Goal: Task Accomplishment & Management: Manage account settings

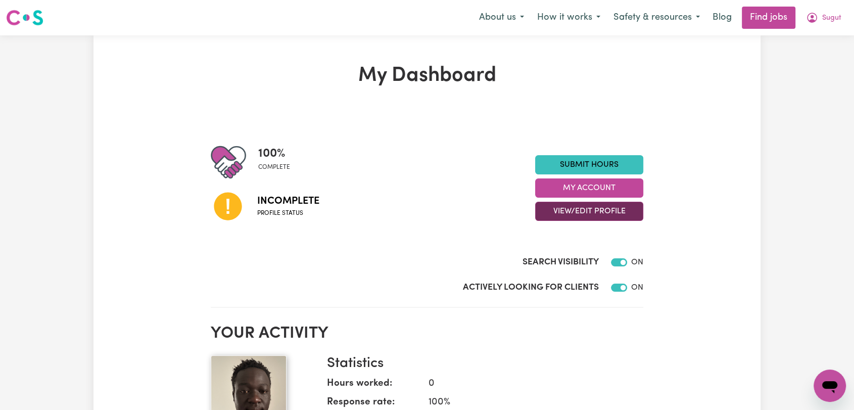
click at [593, 213] on button "View/Edit Profile" at bounding box center [589, 211] width 108 height 19
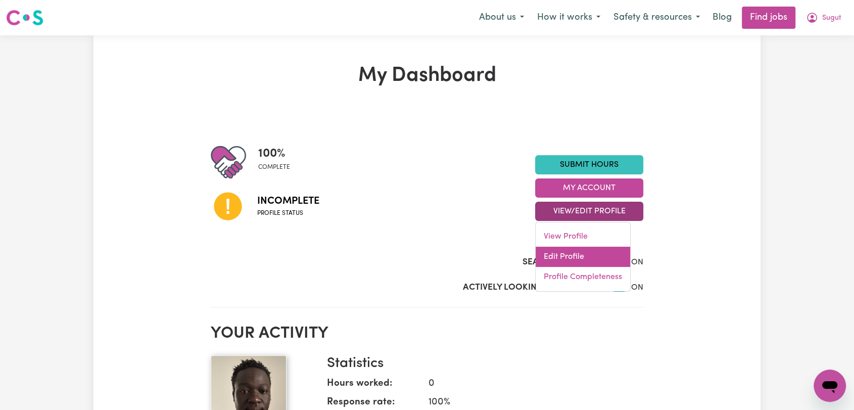
click at [578, 260] on link "Edit Profile" at bounding box center [582, 257] width 94 height 20
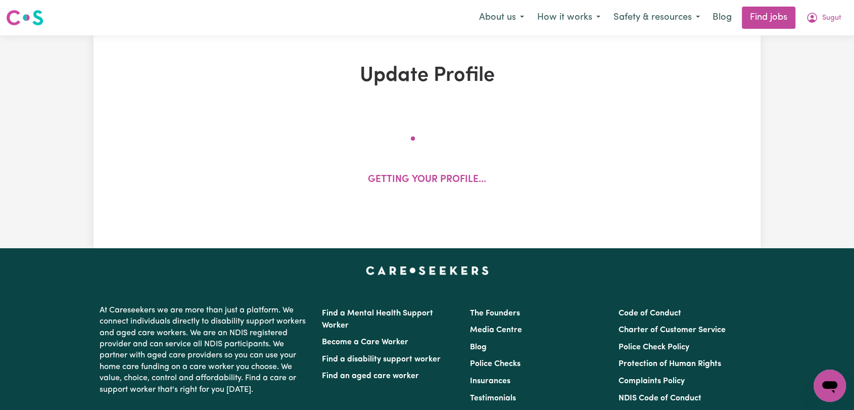
select select "[DEMOGRAPHIC_DATA]"
select select "Student Visa"
select select "Studying a healthcare related degree or qualification"
select select "38"
select select "40"
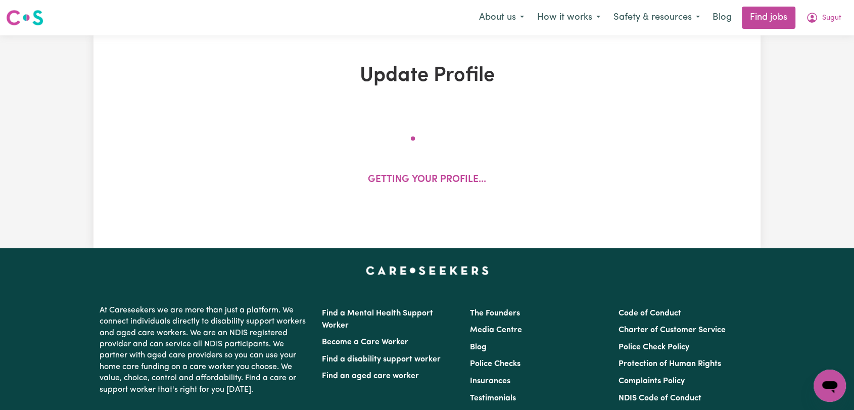
select select "50"
select select "80"
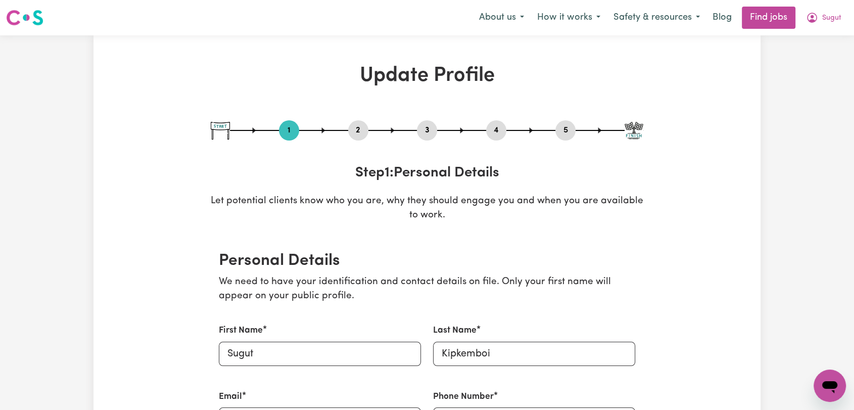
click at [359, 128] on button "2" at bounding box center [358, 130] width 20 height 13
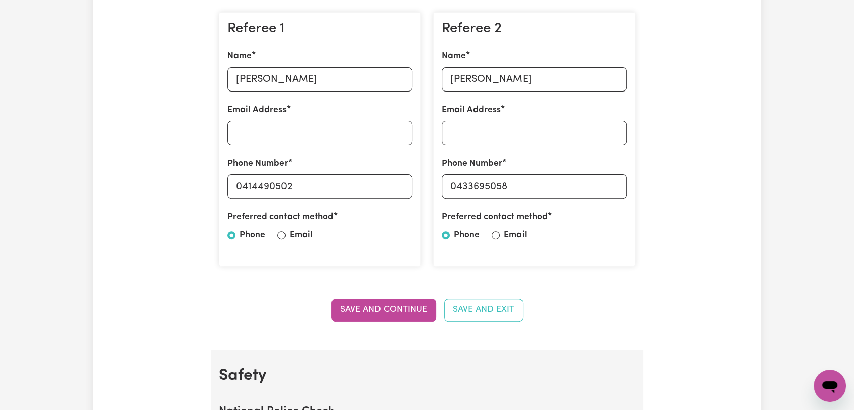
scroll to position [336, 0]
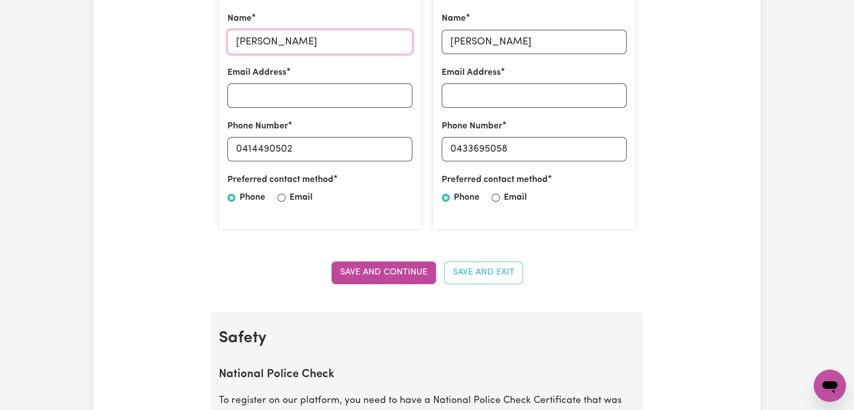
click at [250, 43] on input "[PERSON_NAME]" at bounding box center [319, 42] width 185 height 24
paste input "[PERSON_NAME]"
type input "[PERSON_NAME]"
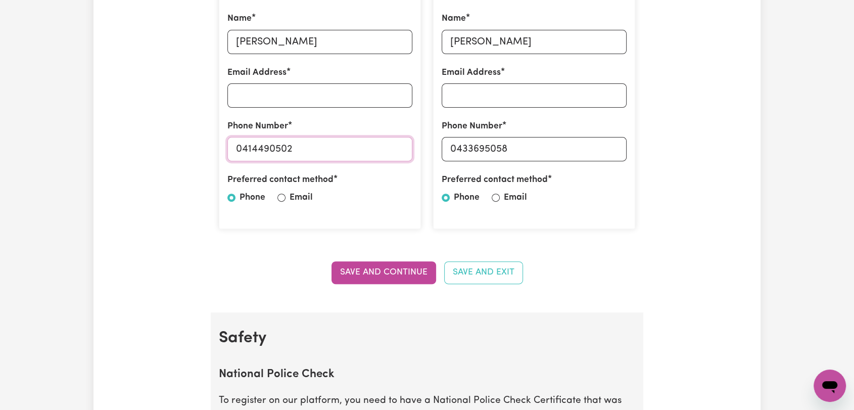
click at [255, 151] on input "0414490502" at bounding box center [319, 149] width 185 height 24
paste input "0 348 286"
type input "0410 348 286"
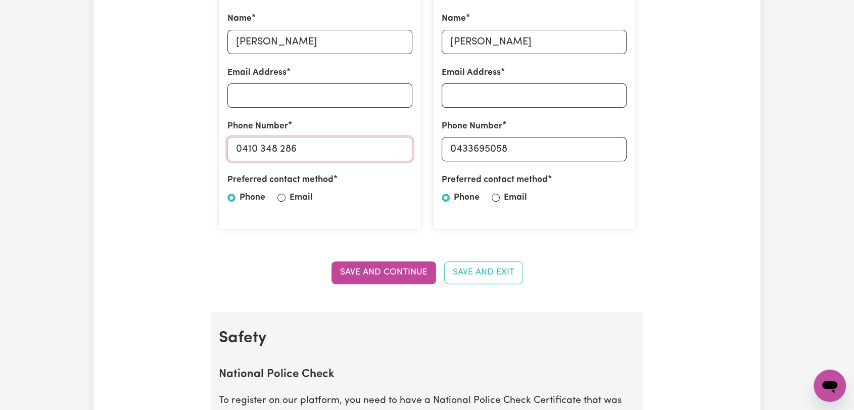
scroll to position [280, 0]
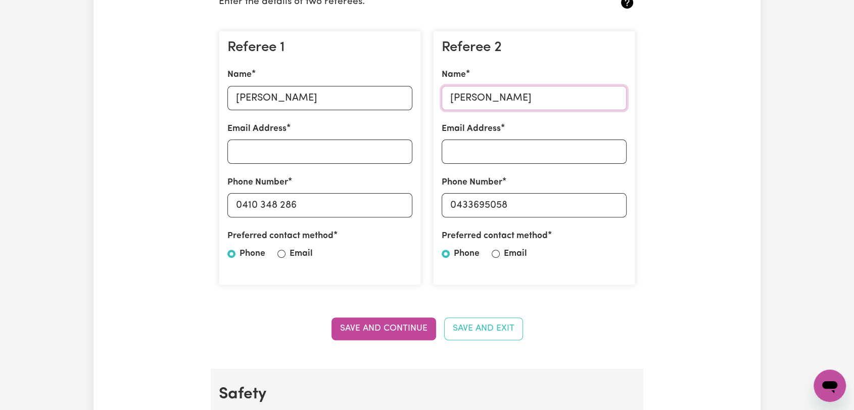
click at [471, 94] on input "[PERSON_NAME]" at bounding box center [534, 98] width 185 height 24
paste input "[PERSON_NAME]"
type input "[PERSON_NAME]"
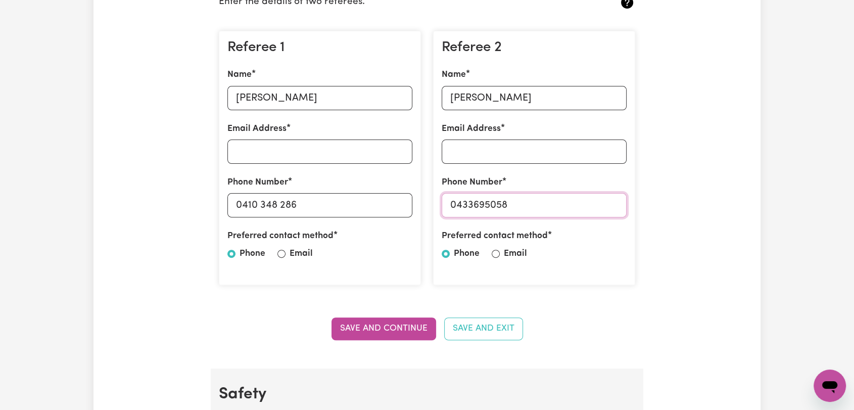
click at [487, 207] on input "0433695058" at bounding box center [534, 205] width 185 height 24
paste input "[PHONE_NUMBER]"
type input "[PHONE_NUMBER]"
drag, startPoint x: 389, startPoint y: 329, endPoint x: 395, endPoint y: 329, distance: 5.1
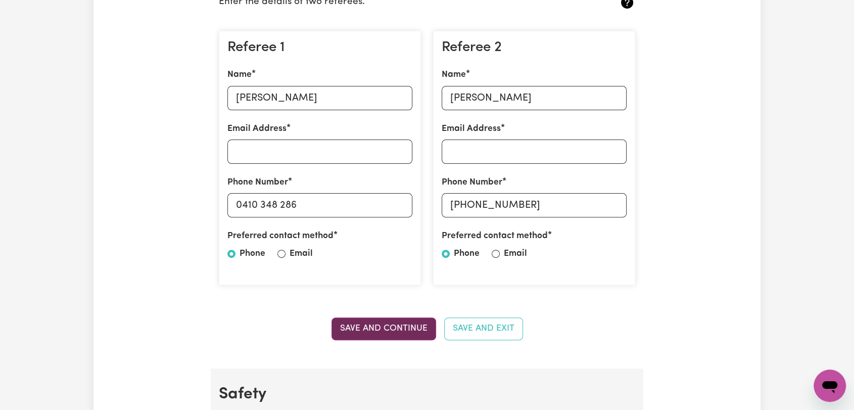
click at [392, 329] on button "Save and Continue" at bounding box center [383, 328] width 105 height 22
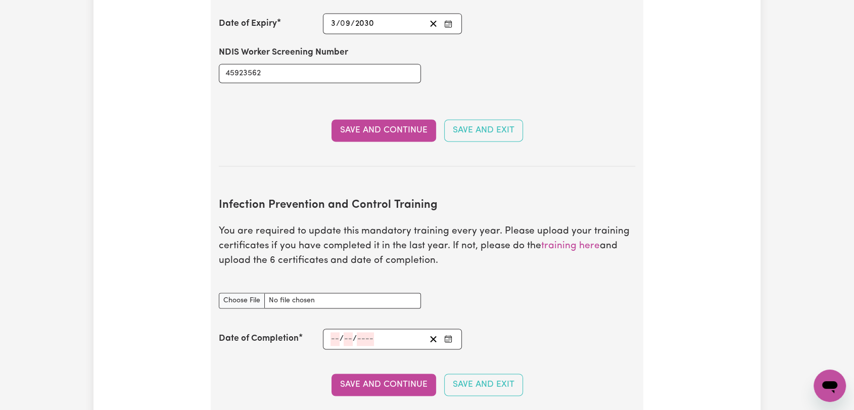
scroll to position [1602, 0]
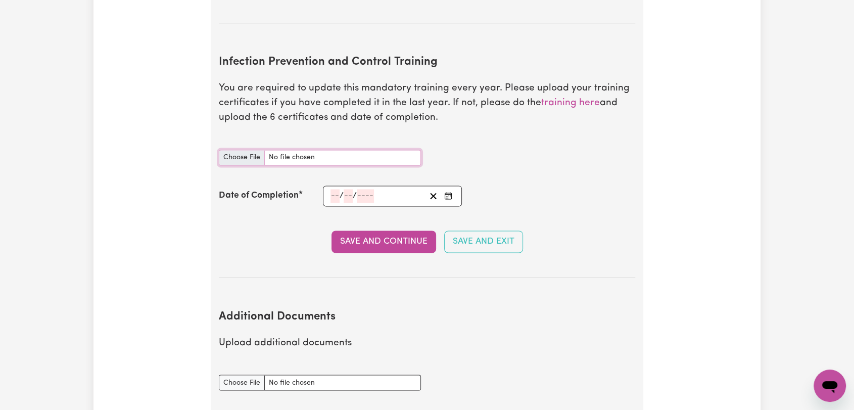
click at [238, 150] on input "Infection Prevention and Control Training document" at bounding box center [320, 158] width 202 height 16
type input "C:\fakepath\Sugut Kipkemboi - IPC - CHAIN OF INFECTION - [DATE].pdf"
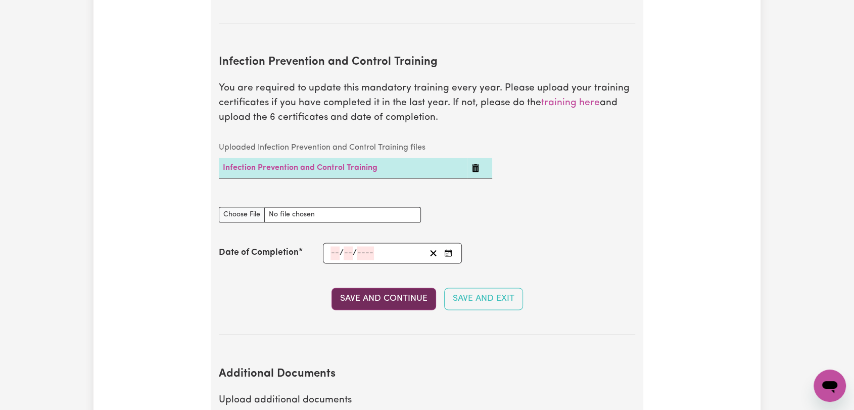
click at [368, 287] on button "Save and Continue" at bounding box center [383, 298] width 105 height 22
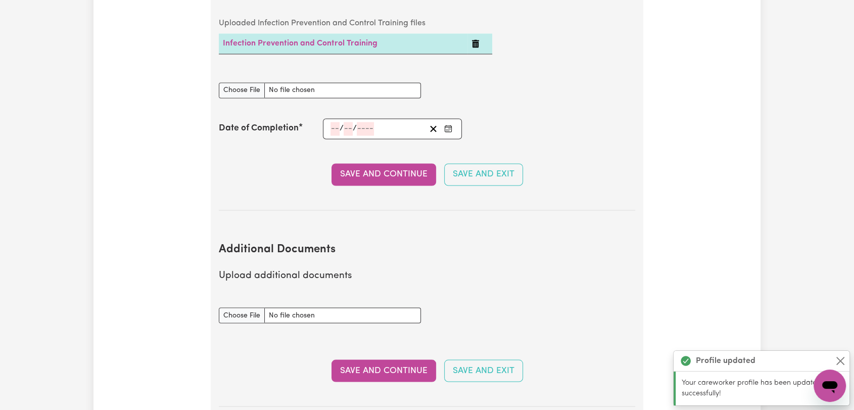
scroll to position [1600, 0]
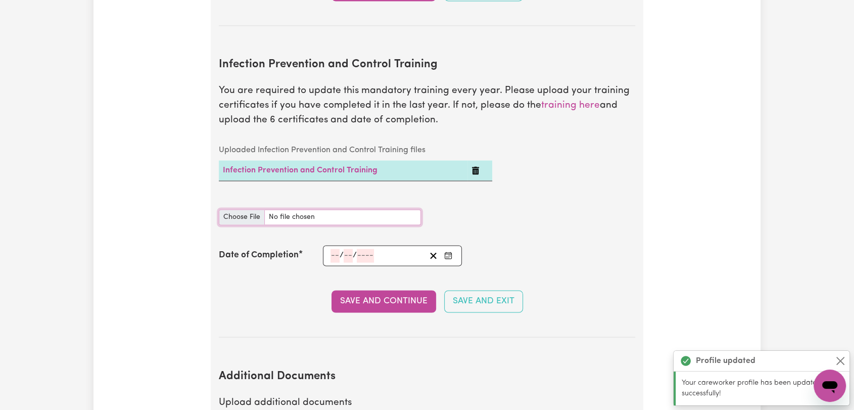
click at [251, 209] on input "Infection Prevention and Control Training document" at bounding box center [320, 217] width 202 height 16
type input "C:\fakepath\Sugut Kipkemboi - IPC - CLEANING - [DATE].pdf"
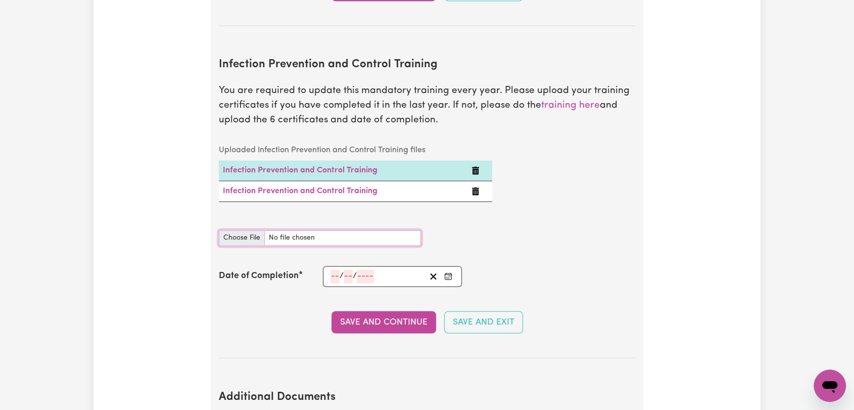
click at [238, 230] on input "Infection Prevention and Control Training document" at bounding box center [320, 238] width 202 height 16
type input "C:\fakepath\Sugut Kipkemboi - IPC - HAND HYGIENE - [DATE].pdf"
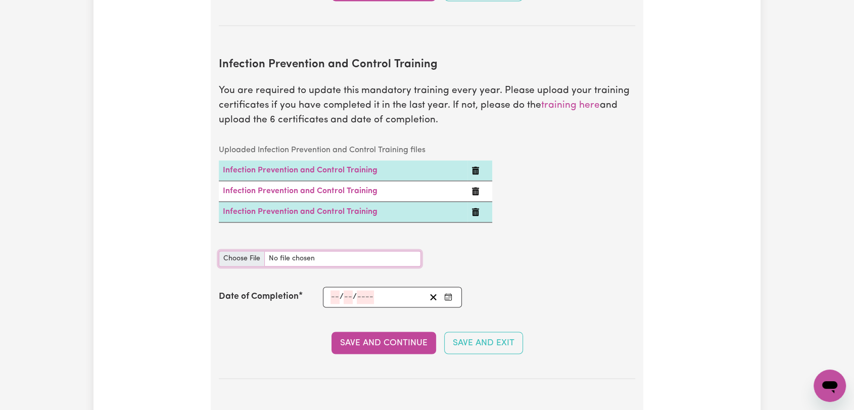
click at [234, 251] on input "Infection Prevention and Control Training document" at bounding box center [320, 259] width 202 height 16
type input "C:\fakepath\Sugut Kipkemboi - IPC - OUTBREAKS - [DATE].pdf"
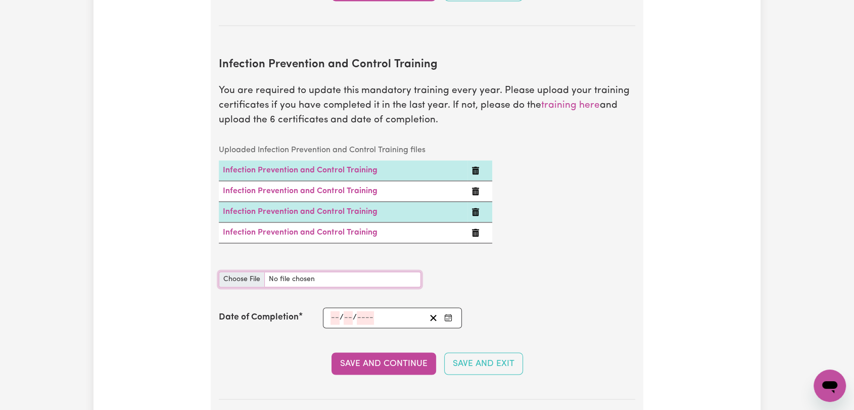
click at [242, 271] on input "Infection Prevention and Control Training document" at bounding box center [320, 279] width 202 height 16
type input "C:\fakepath\Sugut Kipkemboi - IPC - PPE - [DATE].pdf"
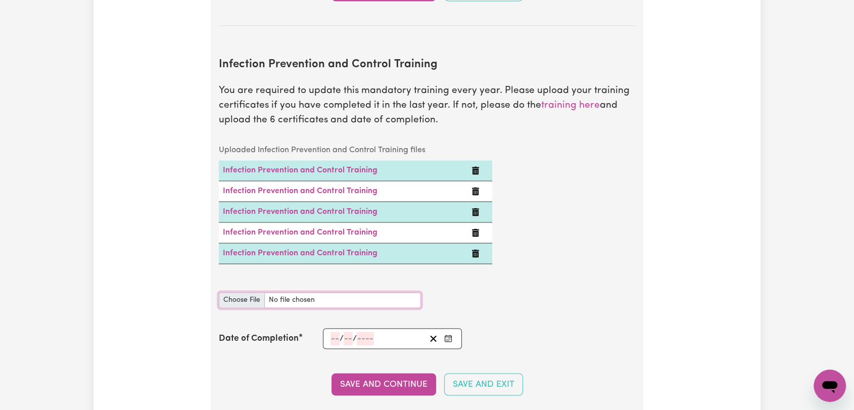
click at [234, 292] on input "Infection Prevention and Control Training document" at bounding box center [320, 300] width 202 height 16
type input "C:\fakepath\Sugut Kipkemboi - IPC - WASTE MANAGEMENT- [DATE].pdf"
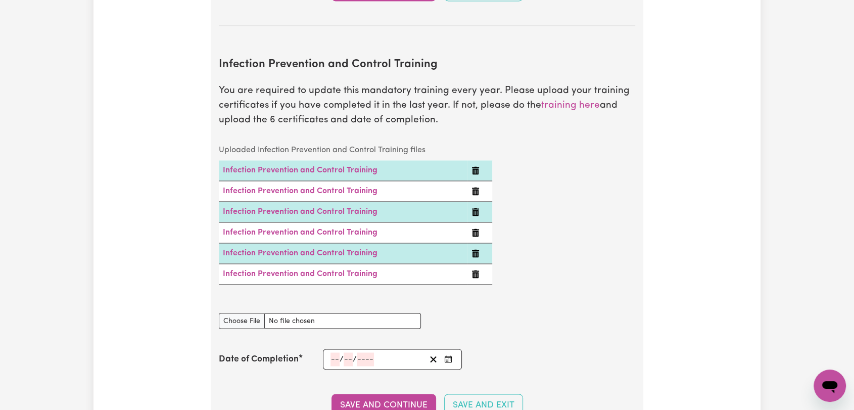
click at [454, 352] on button "Enter the Date of Completion of your Infection Prevention and Control Training" at bounding box center [448, 359] width 14 height 14
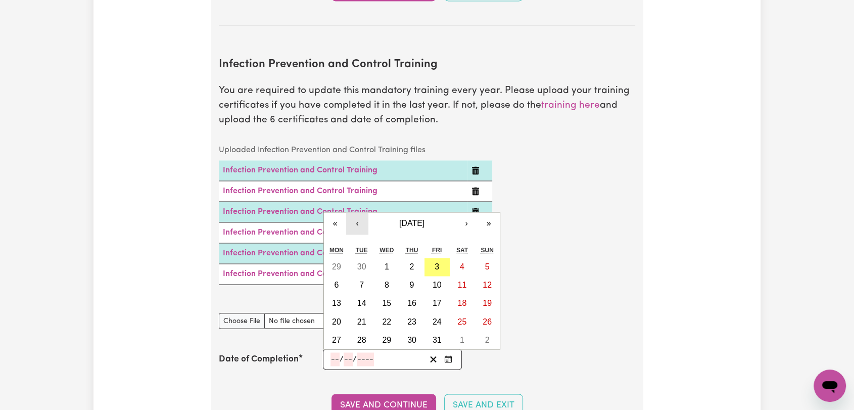
click at [363, 212] on button "‹" at bounding box center [357, 223] width 22 height 22
click at [484, 317] on abbr "28" at bounding box center [486, 321] width 9 height 9
type input "[DATE]"
type input "28"
type input "9"
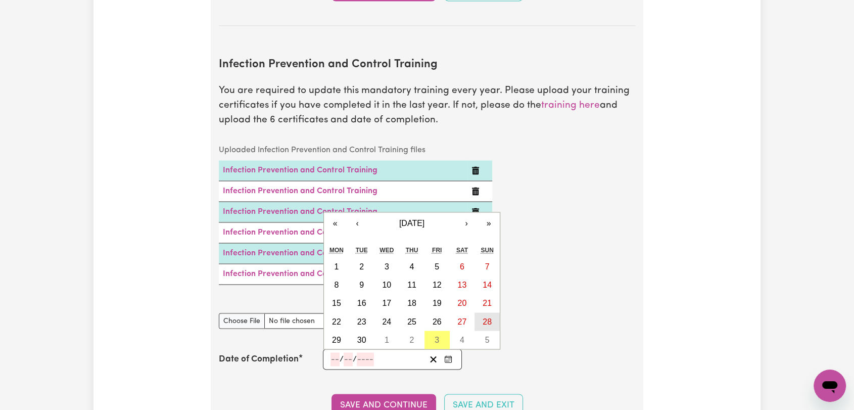
type input "2025"
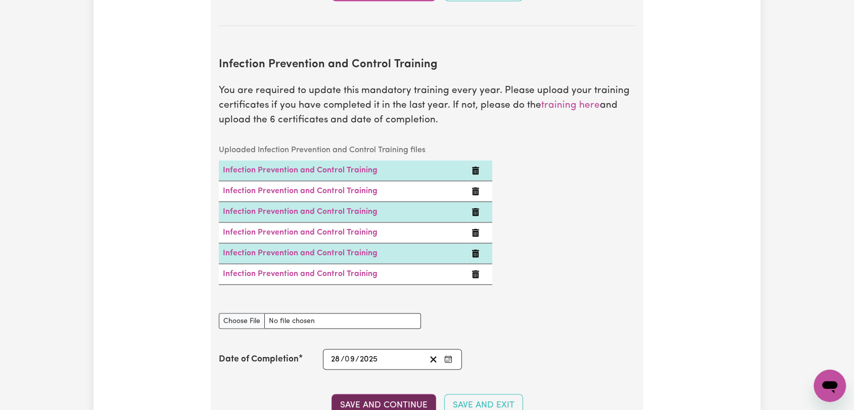
click at [368, 394] on button "Save and Continue" at bounding box center [383, 405] width 105 height 22
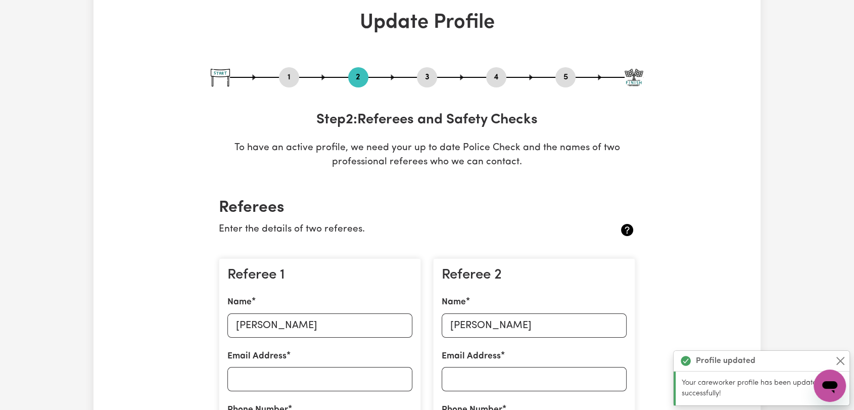
scroll to position [0, 0]
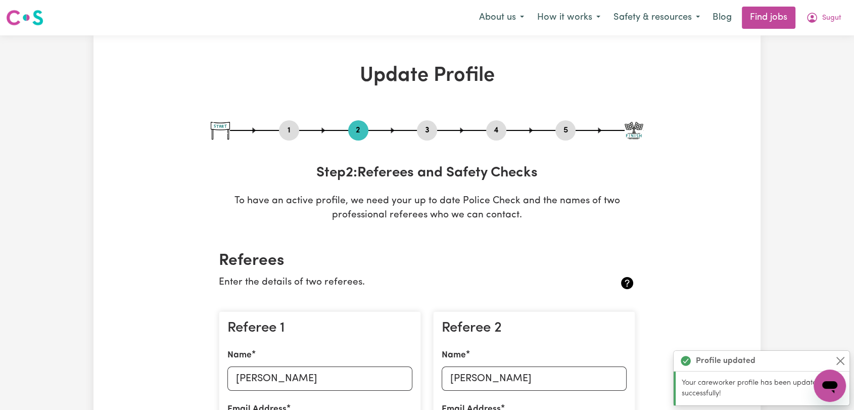
click at [434, 134] on button "3" at bounding box center [427, 130] width 20 height 13
select select "2024"
select select "2025"
select select "Certificate III (Individual Support)"
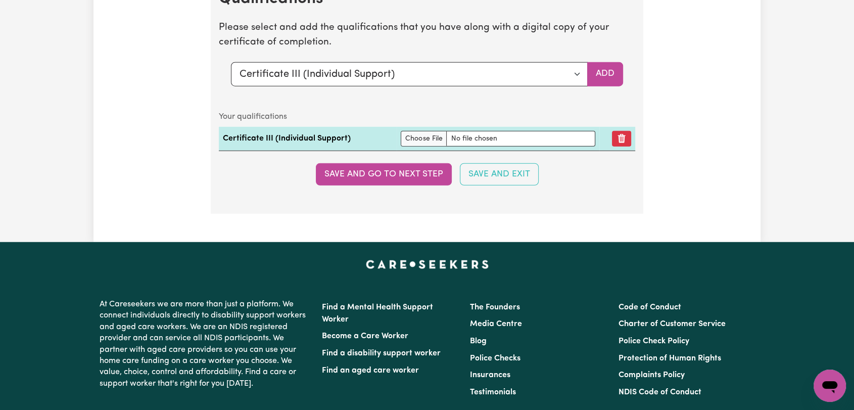
scroll to position [2638, 0]
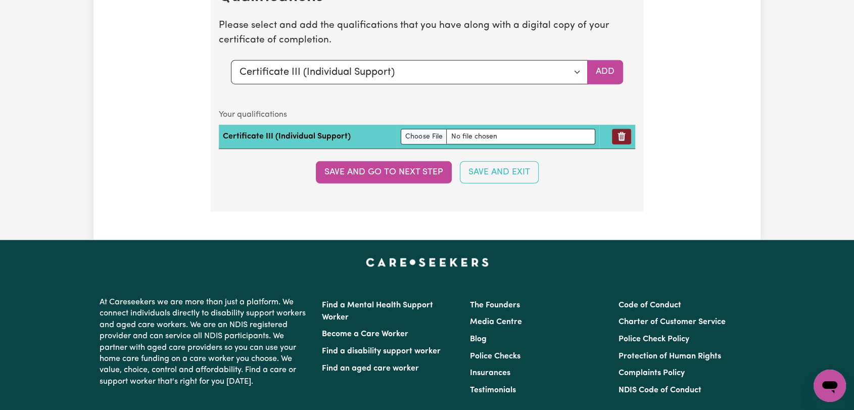
click at [622, 135] on button "Remove qualification" at bounding box center [621, 137] width 19 height 16
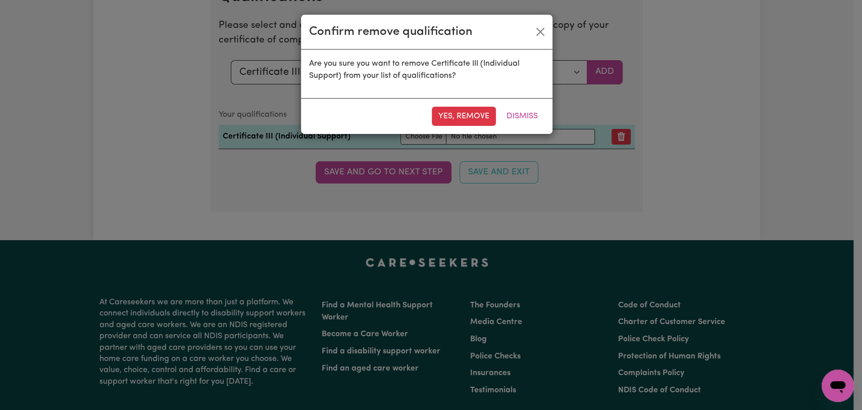
click at [620, 134] on div "Confirm remove qualification Are you sure you want to remove Certificate III (I…" at bounding box center [431, 205] width 862 height 410
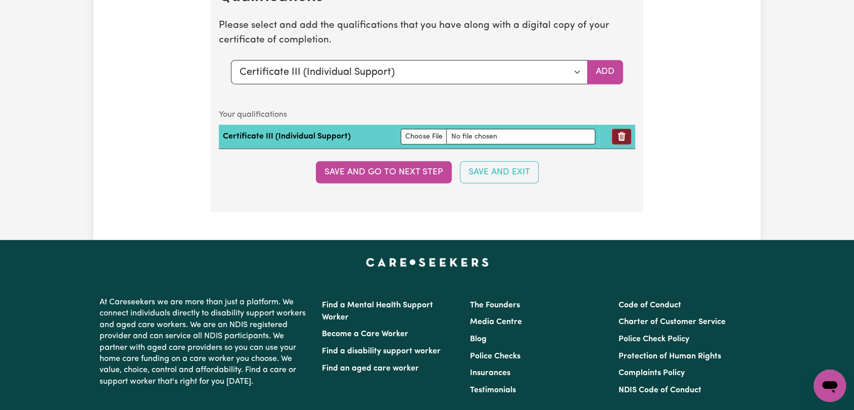
click at [619, 132] on icon "Remove qualification" at bounding box center [622, 136] width 8 height 9
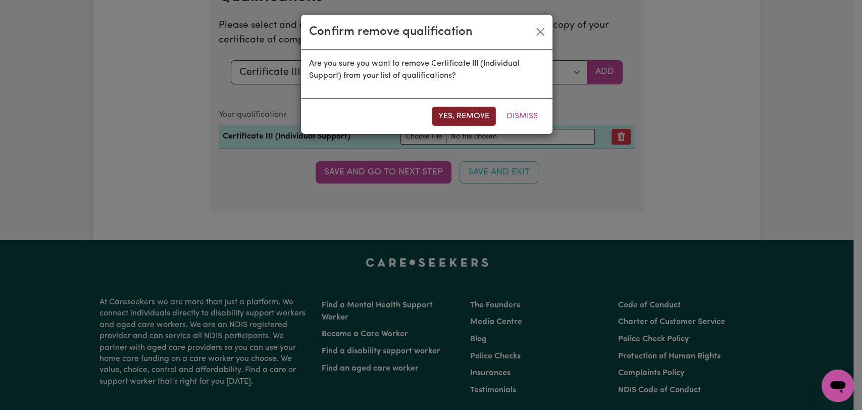
click at [473, 122] on button "Yes, remove" at bounding box center [464, 116] width 64 height 19
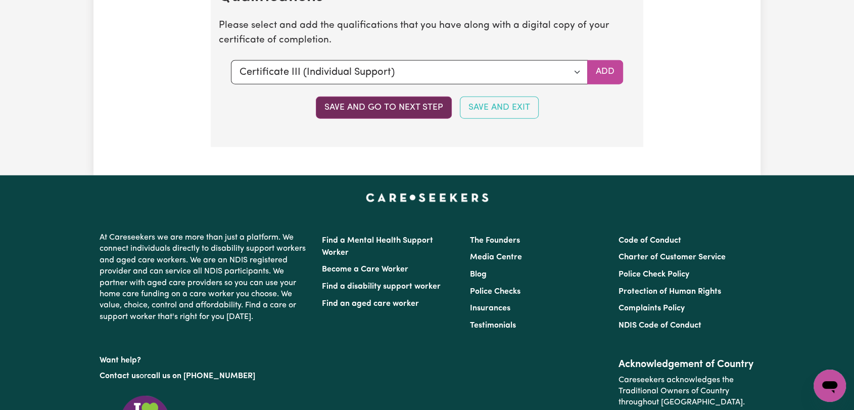
click at [400, 108] on button "Save and go to next step" at bounding box center [384, 107] width 136 height 22
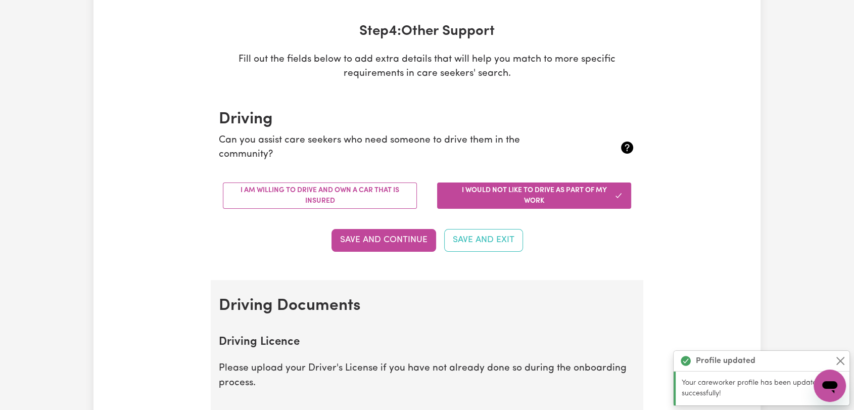
scroll to position [0, 0]
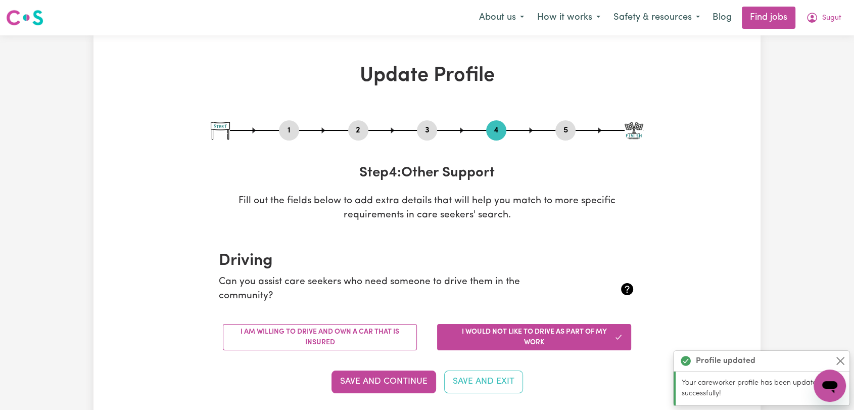
click at [569, 130] on button "5" at bounding box center [565, 130] width 20 height 13
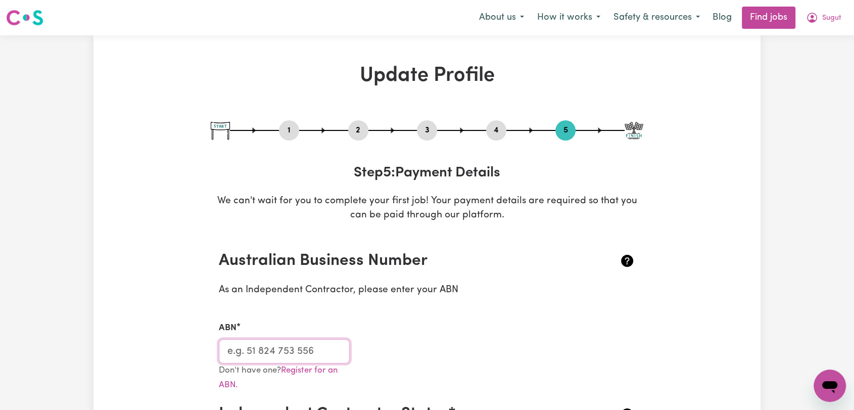
click at [261, 346] on input "ABN" at bounding box center [284, 351] width 131 height 24
paste input "39874525227"
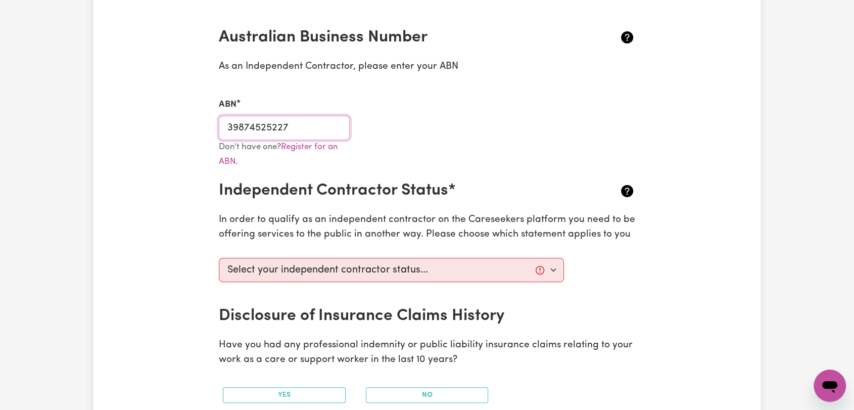
scroll to position [224, 0]
type input "39874525227"
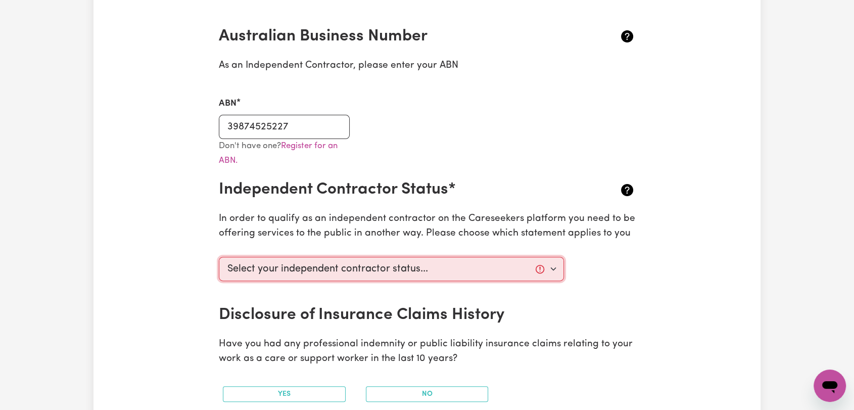
click at [418, 271] on select "Select your independent contractor status... I am providing services through an…" at bounding box center [391, 269] width 345 height 24
select select "I am providing services through another platform"
click at [219, 257] on select "Select your independent contractor status... I am providing services through an…" at bounding box center [391, 269] width 345 height 24
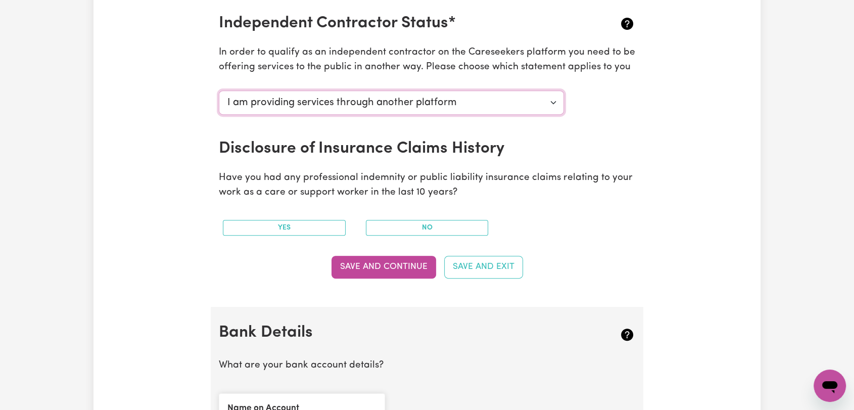
scroll to position [393, 0]
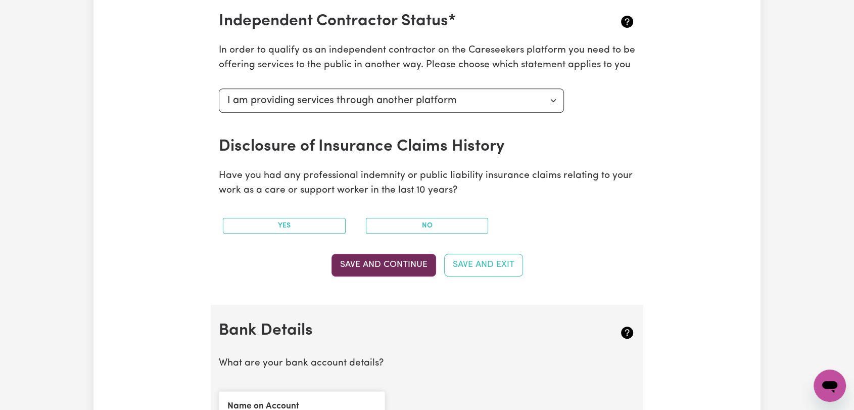
click at [340, 264] on button "Save and Continue" at bounding box center [383, 265] width 105 height 22
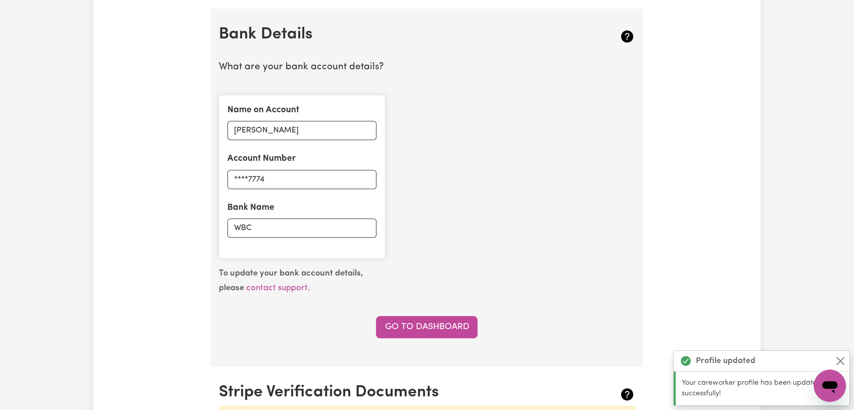
scroll to position [696, 0]
